Goal: Information Seeking & Learning: Learn about a topic

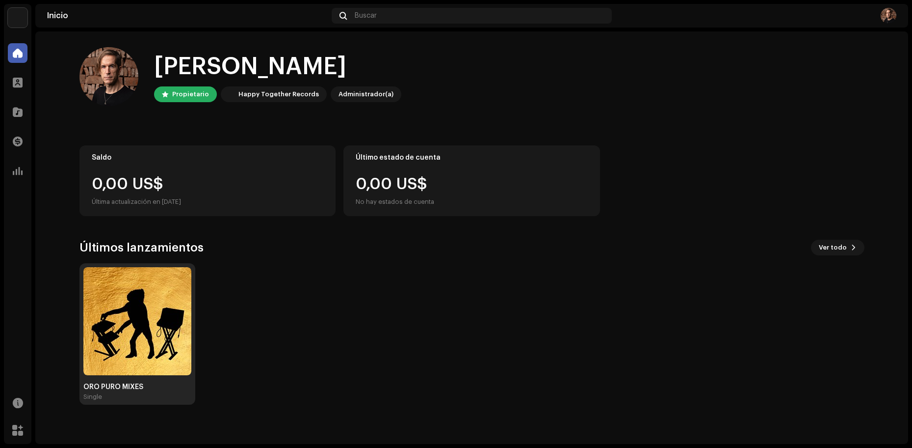
click at [159, 298] on img at bounding box center [137, 321] width 108 height 108
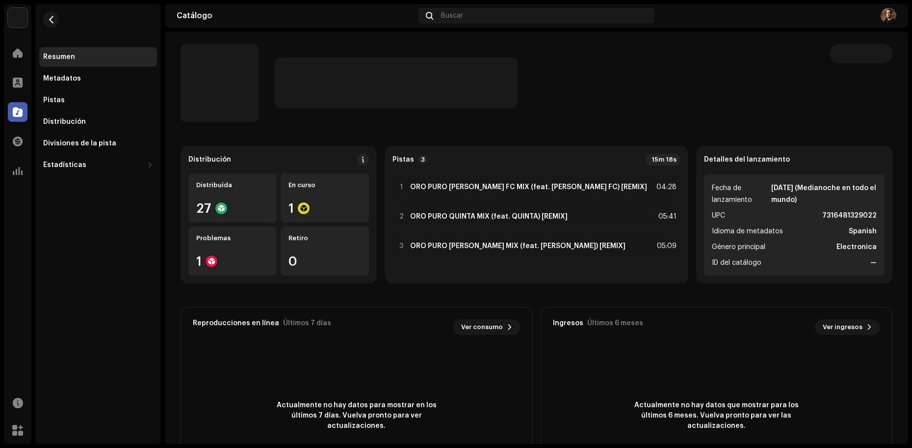
scroll to position [4, 0]
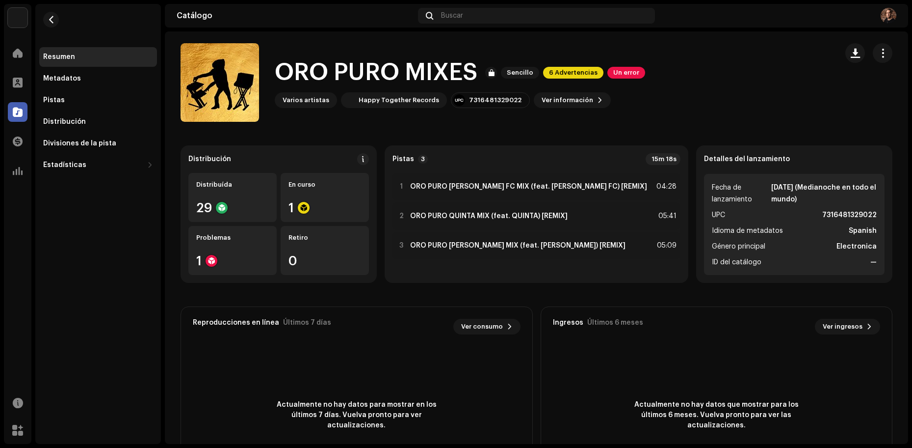
click at [888, 22] on img at bounding box center [889, 16] width 16 height 16
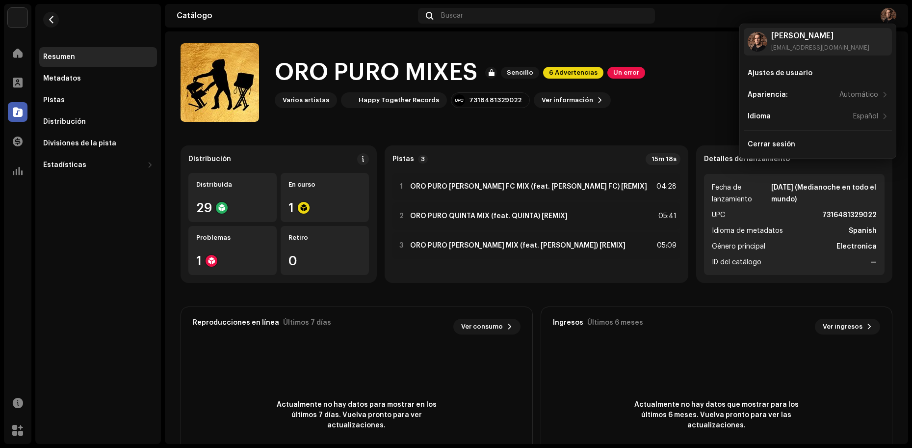
click at [643, 133] on catalog-releases-details-overview "ORO PURO MIXES Sencillo 6 Advertencias Un error ORO PURO MIXES Sencillo 6 Adver…" at bounding box center [536, 272] width 743 height 491
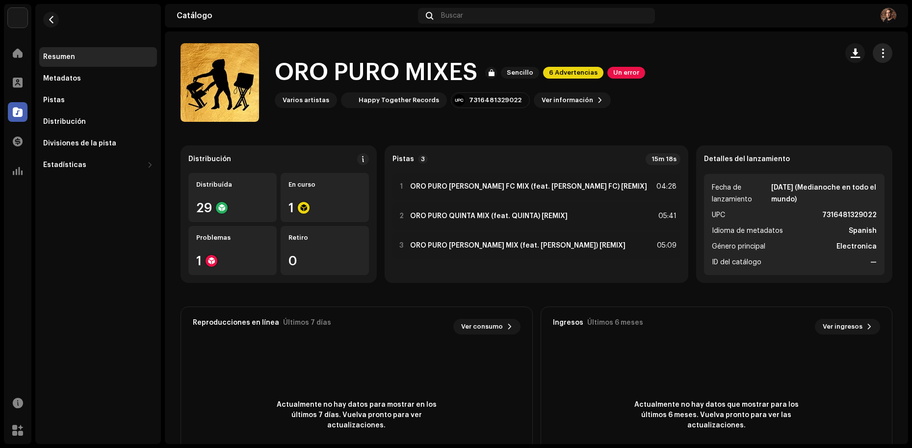
click at [878, 50] on span "button" at bounding box center [882, 53] width 9 height 8
click at [688, 101] on div "ORO PURO MIXES Sencillo 6 Advertencias Un error Varios artistas Happy Together …" at bounding box center [505, 82] width 649 height 79
click at [14, 55] on span at bounding box center [18, 53] width 10 height 8
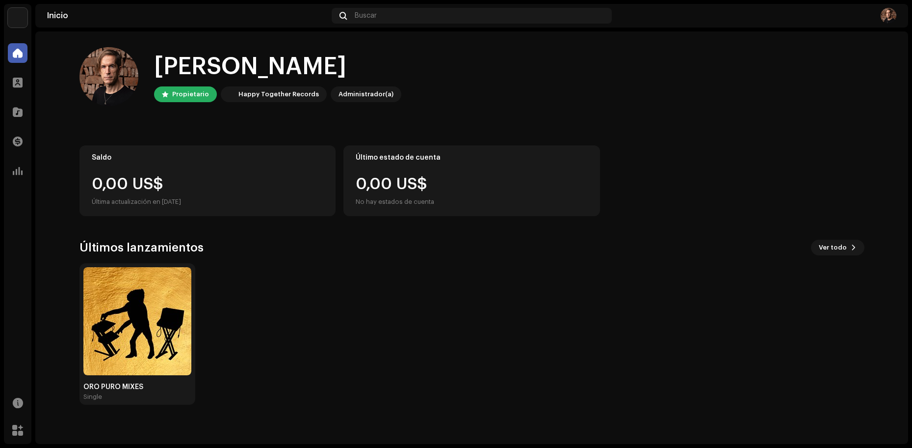
click at [159, 269] on img at bounding box center [137, 321] width 108 height 108
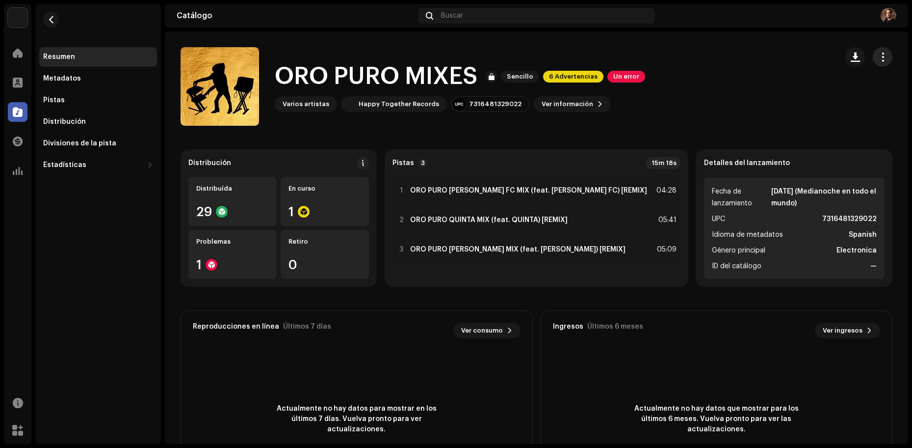
click at [878, 54] on span "button" at bounding box center [882, 57] width 9 height 8
click at [684, 106] on div "ORO PURO MIXES Sencillo 6 Advertencias Un error Varios artistas Happy Together …" at bounding box center [505, 86] width 649 height 79
click at [547, 192] on strong "ORO PURO [PERSON_NAME] FC MIX (feat. [PERSON_NAME] FC) [REMIX]" at bounding box center [528, 190] width 237 height 8
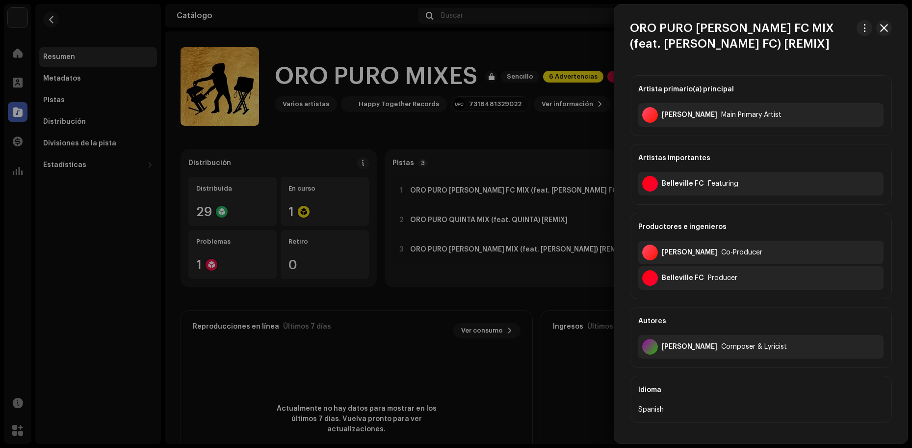
click at [553, 142] on div at bounding box center [456, 224] width 912 height 448
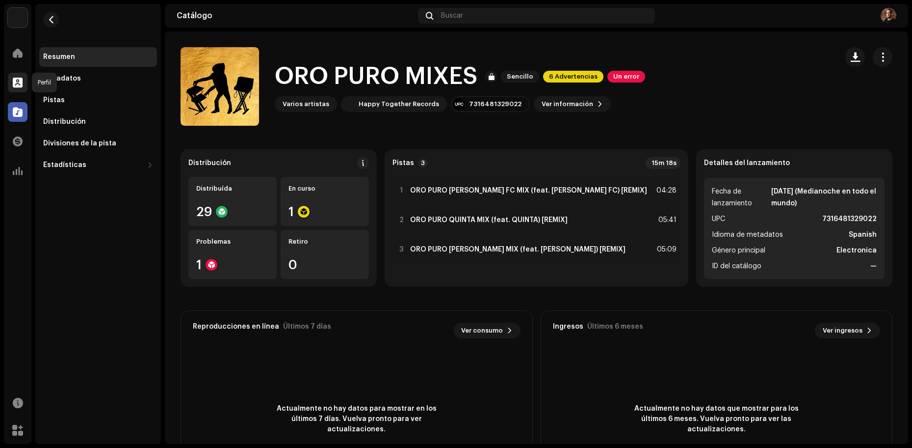
click at [17, 80] on span at bounding box center [18, 83] width 10 height 8
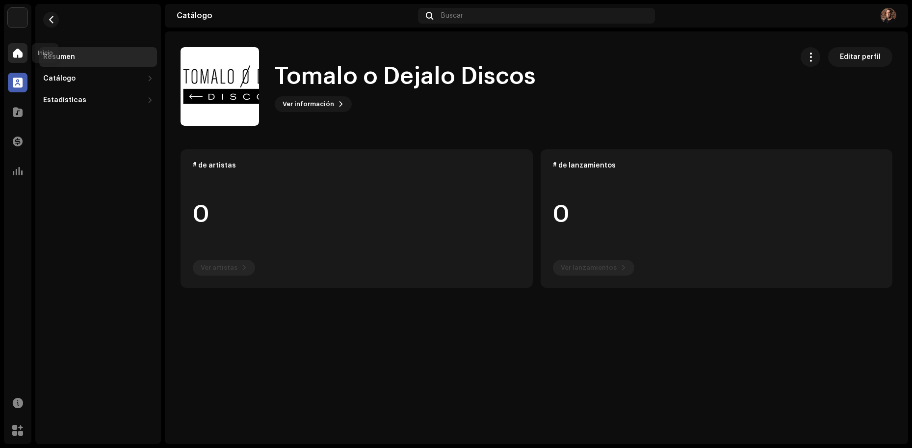
click at [11, 46] on div at bounding box center [18, 53] width 20 height 20
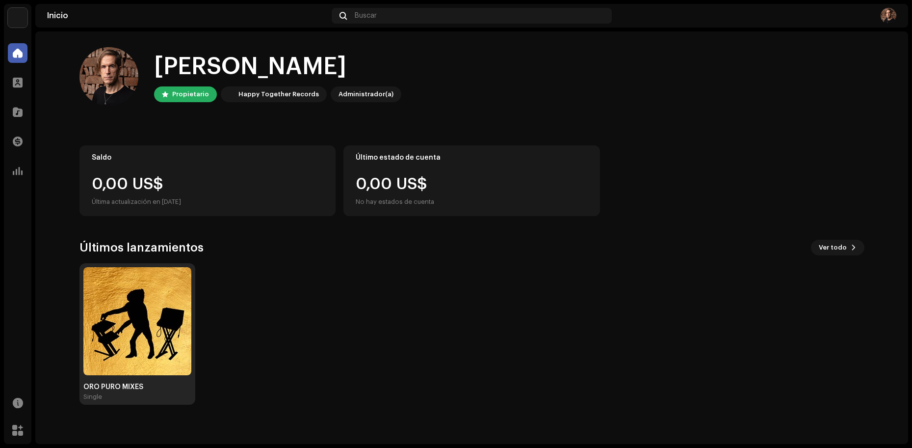
click at [163, 293] on img at bounding box center [137, 321] width 108 height 108
click at [148, 299] on img at bounding box center [137, 321] width 108 height 108
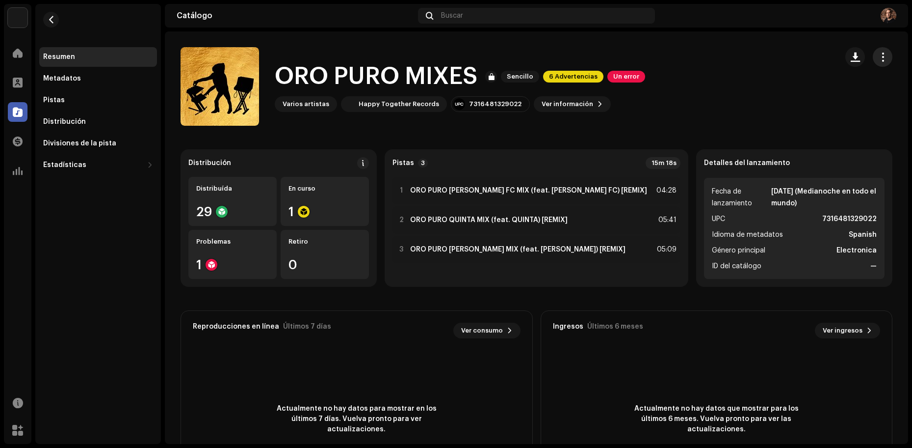
click at [878, 55] on span "button" at bounding box center [882, 57] width 9 height 8
click at [710, 115] on div "ORO PURO MIXES Sencillo 6 Advertencias Un error Varios artistas Happy Together …" at bounding box center [505, 86] width 649 height 79
click at [19, 83] on span at bounding box center [18, 83] width 10 height 8
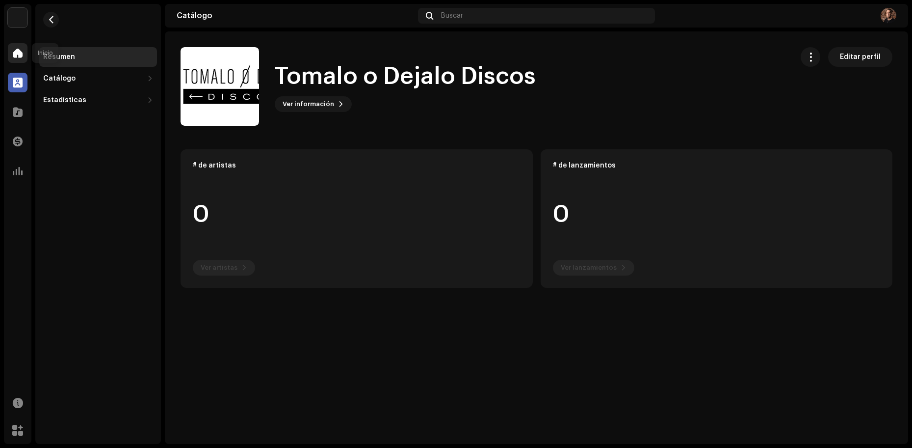
click at [19, 53] on span at bounding box center [18, 53] width 10 height 8
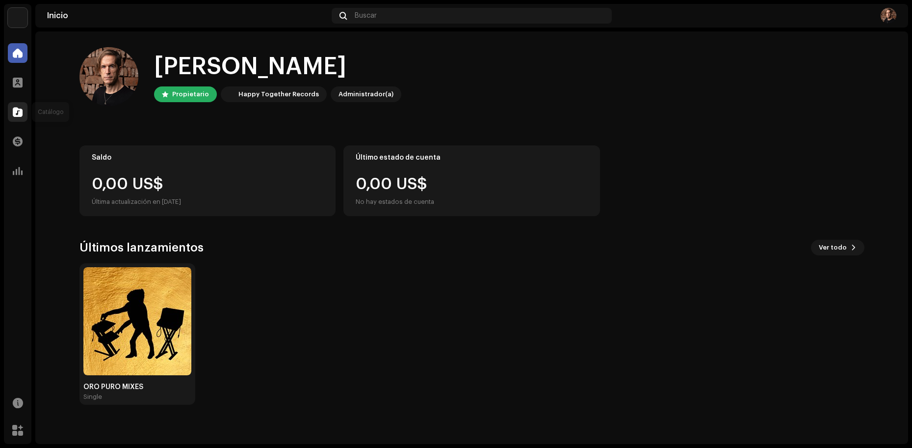
click at [16, 108] on span at bounding box center [18, 112] width 10 height 8
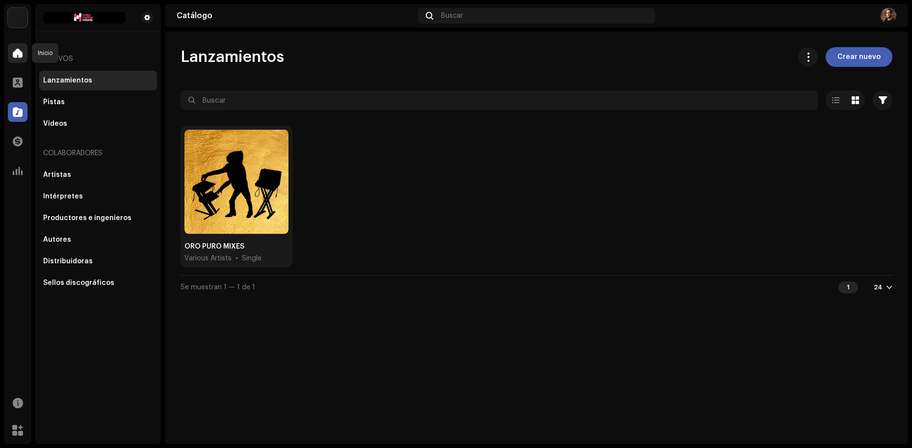
click at [18, 55] on span at bounding box center [18, 53] width 10 height 8
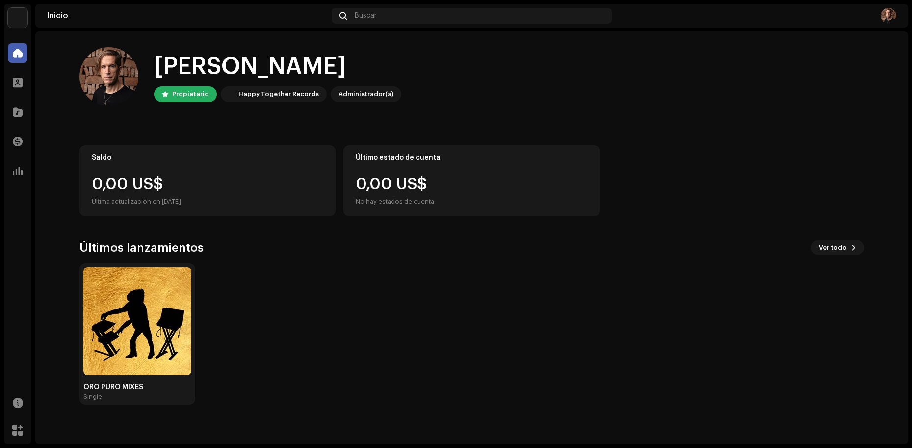
click at [891, 16] on img at bounding box center [889, 16] width 16 height 16
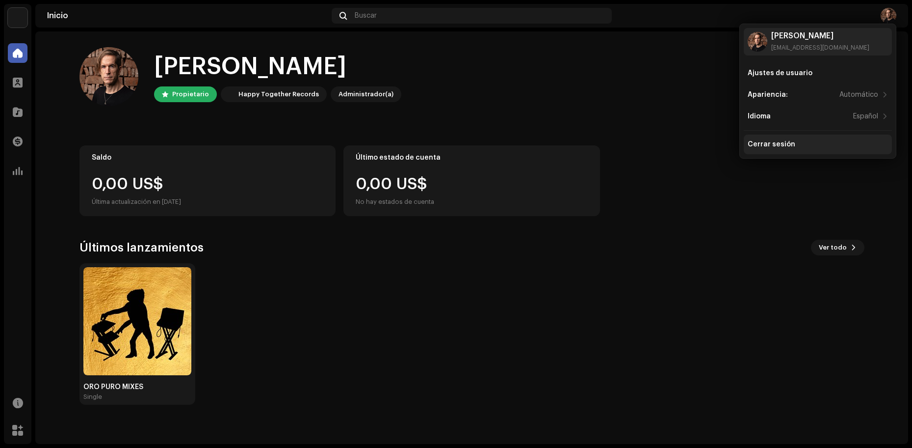
click at [760, 143] on div "Cerrar sesión" at bounding box center [772, 144] width 48 height 8
